Goal: Transaction & Acquisition: Purchase product/service

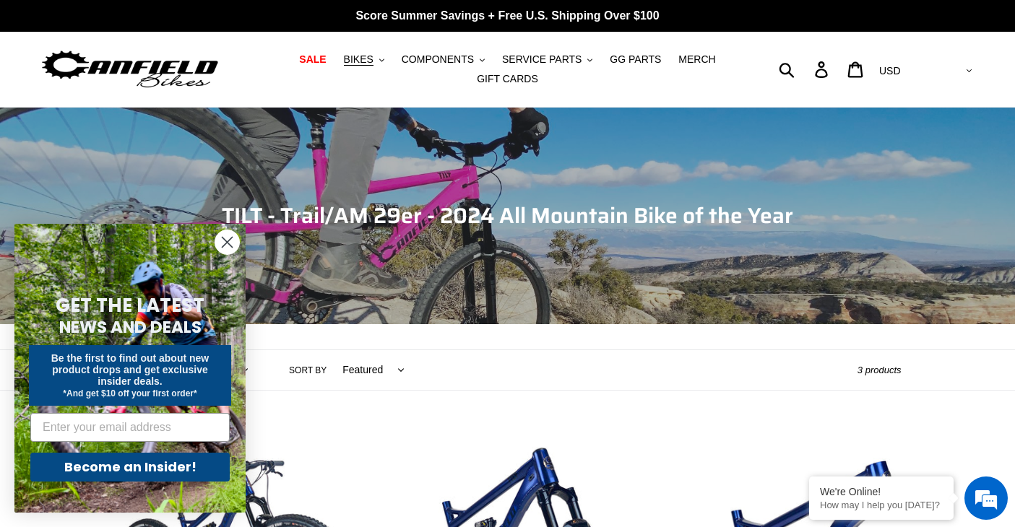
click at [230, 237] on circle "Close dialog" at bounding box center [227, 242] width 24 height 24
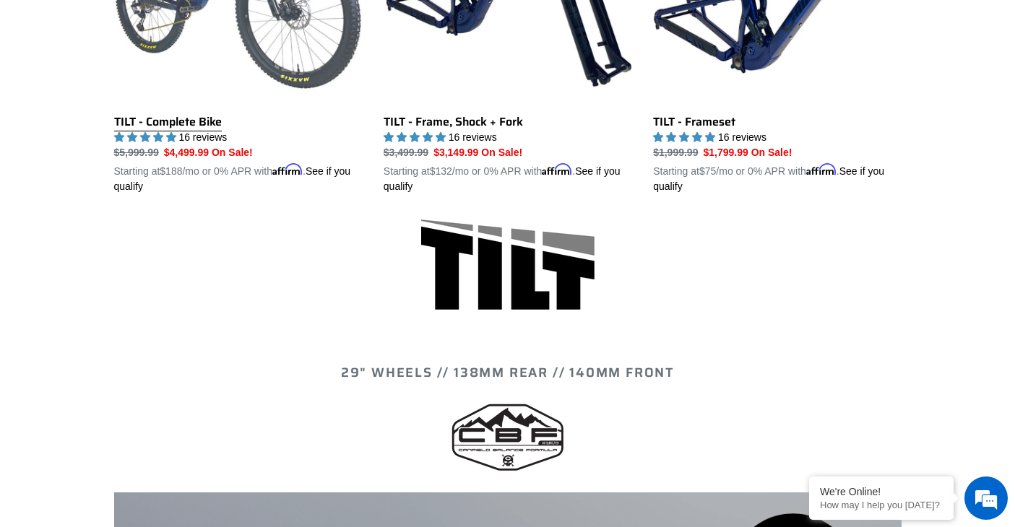
scroll to position [655, 0]
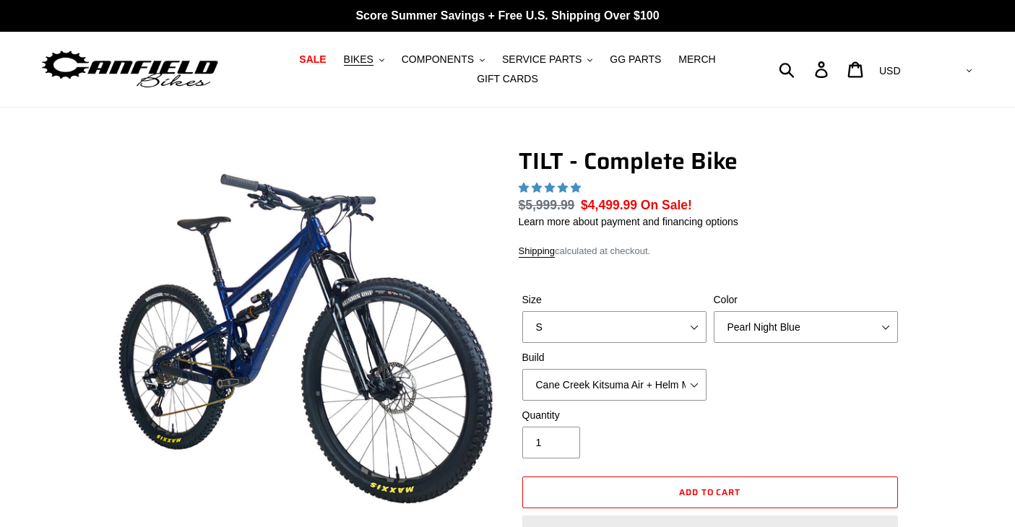
select select "highest-rating"
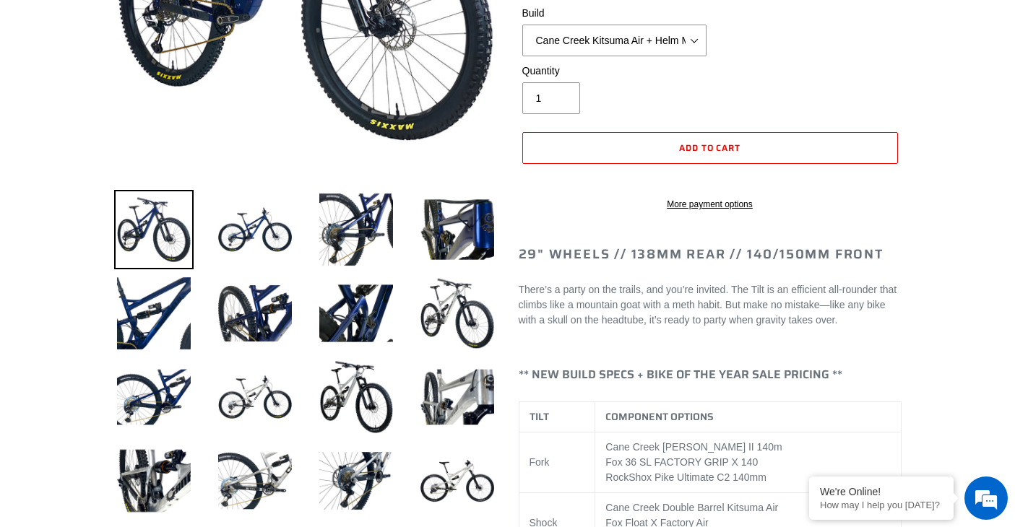
scroll to position [419, 0]
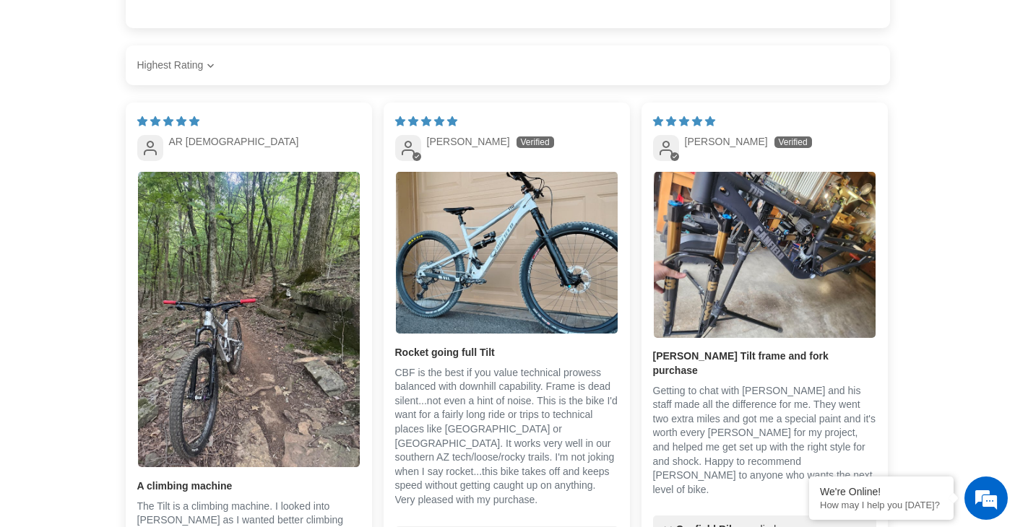
scroll to position [3276, 0]
